Goal: Information Seeking & Learning: Learn about a topic

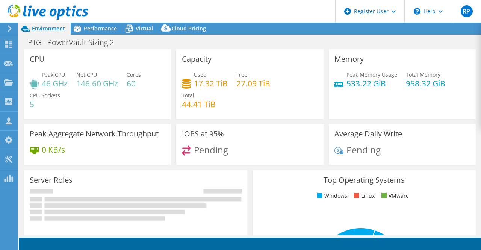
select select "USD"
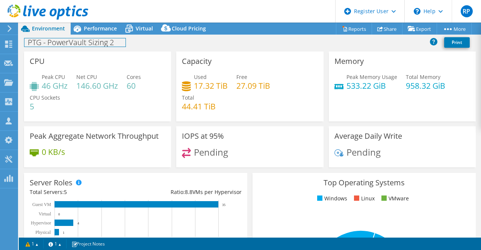
click at [105, 35] on div "PTG - PowerVault Sizing 2 Print" at bounding box center [250, 43] width 462 height 17
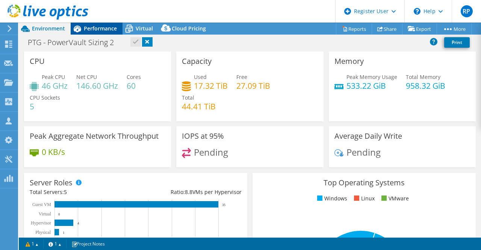
click at [106, 30] on span "Performance" at bounding box center [100, 28] width 33 height 7
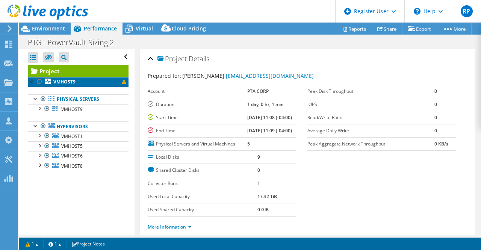
click at [56, 86] on link "VMHOST9" at bounding box center [78, 82] width 100 height 10
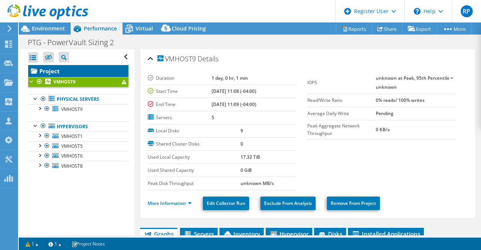
click at [38, 70] on link "Project" at bounding box center [78, 71] width 100 height 12
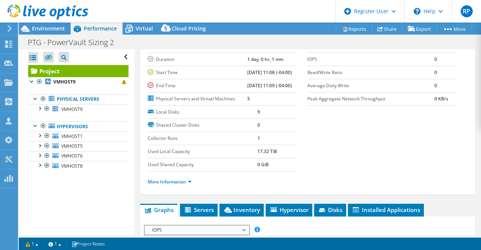
scroll to position [75, 0]
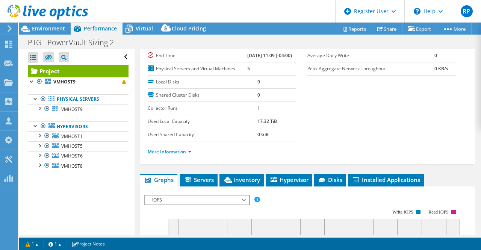
click at [167, 155] on link "More Information" at bounding box center [170, 152] width 44 height 6
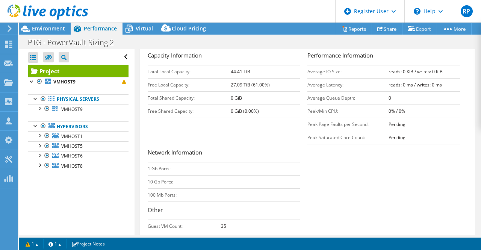
scroll to position [188, 0]
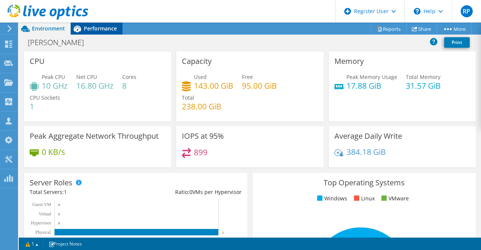
click at [94, 23] on div "Performance" at bounding box center [97, 29] width 52 height 12
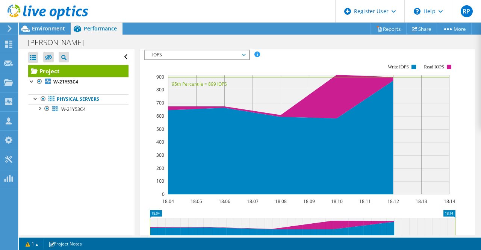
scroll to position [430, 0]
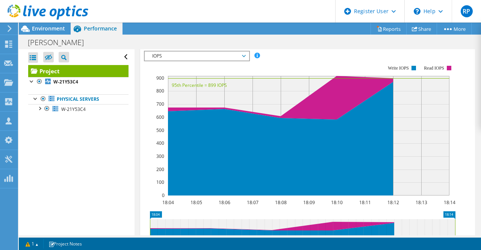
click at [221, 83] on rect at bounding box center [300, 130] width 312 height 150
click at [222, 61] on span "IOPS" at bounding box center [197, 56] width 97 height 9
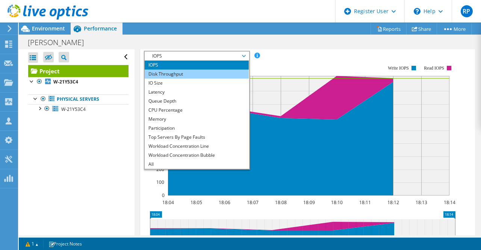
click at [207, 79] on li "Disk Throughput" at bounding box center [197, 74] width 104 height 9
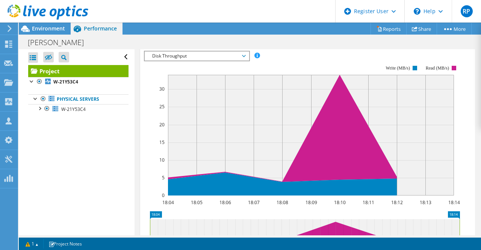
click at [207, 61] on span "Disk Throughput" at bounding box center [197, 56] width 97 height 9
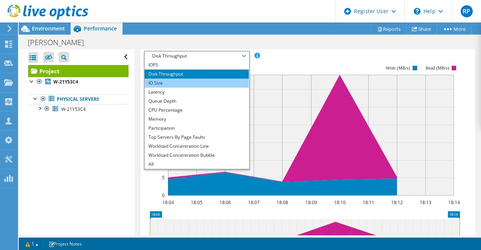
click at [198, 88] on li "IO Size" at bounding box center [197, 83] width 104 height 9
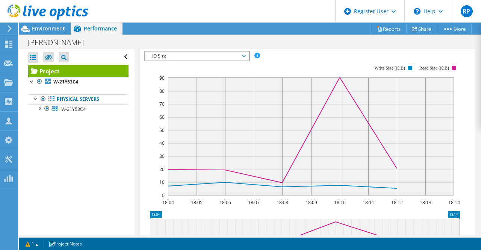
click at [209, 61] on span "IO Size" at bounding box center [197, 56] width 97 height 9
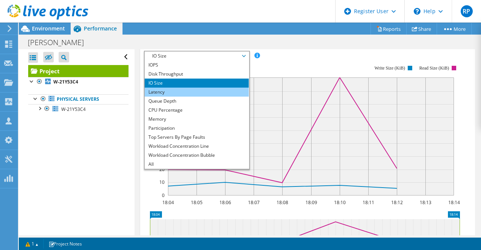
click at [207, 97] on li "Latency" at bounding box center [197, 92] width 104 height 9
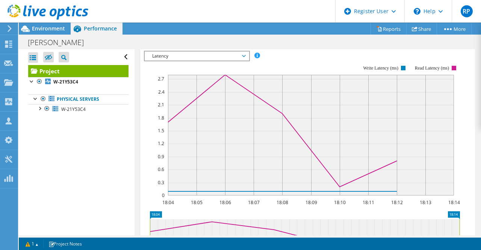
click at [202, 61] on span "Latency" at bounding box center [197, 56] width 97 height 9
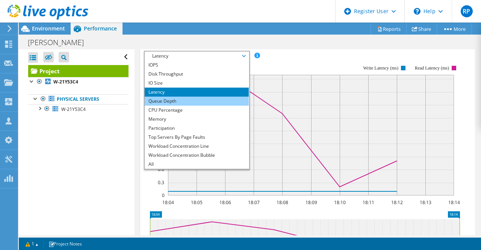
click at [196, 106] on li "Queue Depth" at bounding box center [197, 101] width 104 height 9
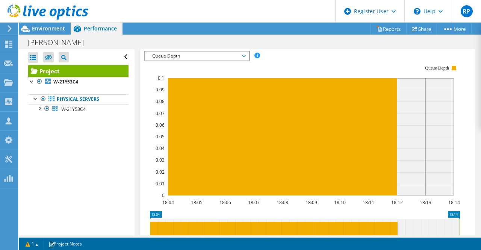
click at [192, 61] on span "Queue Depth" at bounding box center [197, 56] width 97 height 9
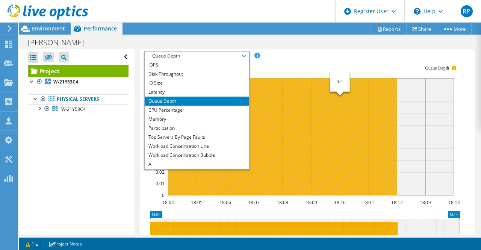
click at [332, 118] on icon at bounding box center [254, 136] width 286 height 117
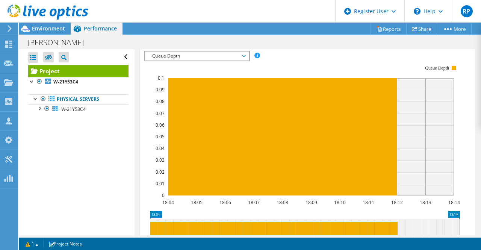
click at [222, 61] on span "Queue Depth" at bounding box center [197, 56] width 97 height 9
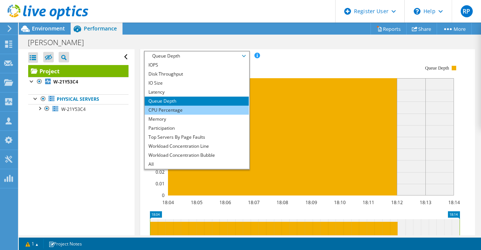
click at [216, 115] on li "CPU Percentage" at bounding box center [197, 110] width 104 height 9
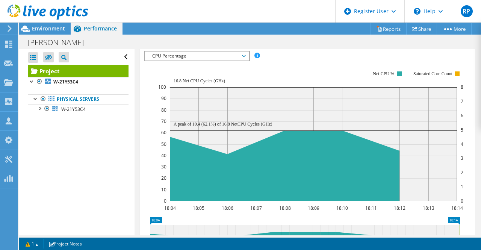
click at [206, 61] on span "CPU Percentage" at bounding box center [197, 56] width 97 height 9
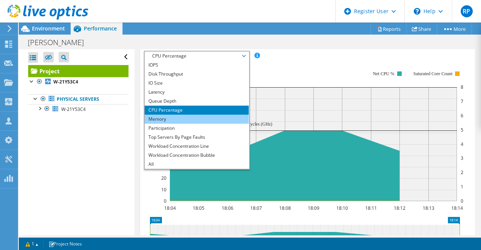
click at [199, 124] on li "Memory" at bounding box center [197, 119] width 104 height 9
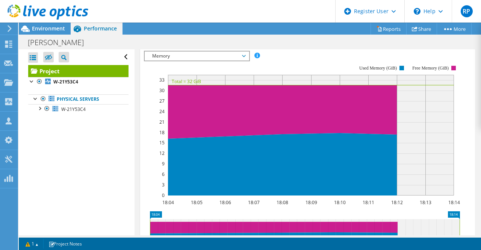
click at [205, 83] on rect at bounding box center [302, 130] width 316 height 150
click at [210, 61] on span "Memory" at bounding box center [197, 56] width 97 height 9
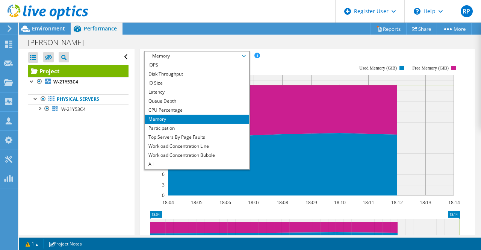
click at [61, 157] on div "Open All Close All Hide Excluded Nodes Project Tree Filter" at bounding box center [76, 142] width 115 height 186
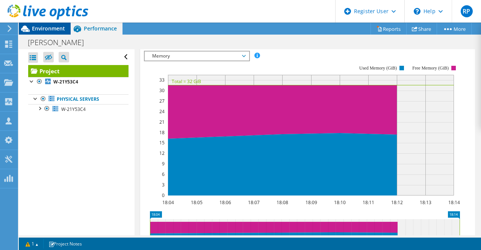
click at [50, 28] on span "Environment" at bounding box center [48, 28] width 33 height 7
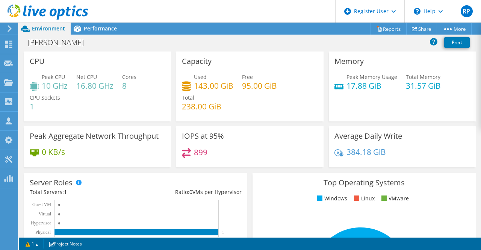
scroll to position [272, 0]
